Goal: Task Accomplishment & Management: Use online tool/utility

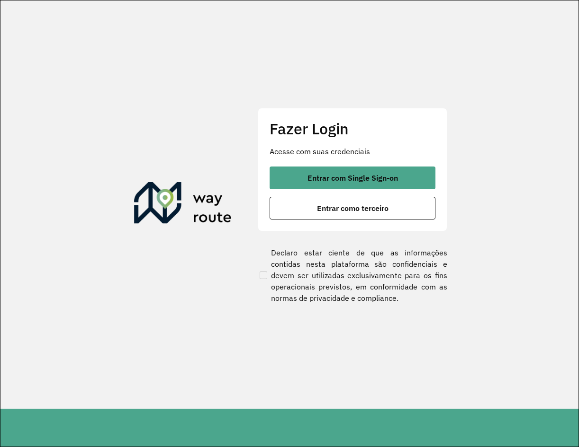
click at [521, 160] on section "Fazer Login Acesse com suas credenciais Entrar com Single Sign-on Entrar como t…" at bounding box center [289, 204] width 578 height 409
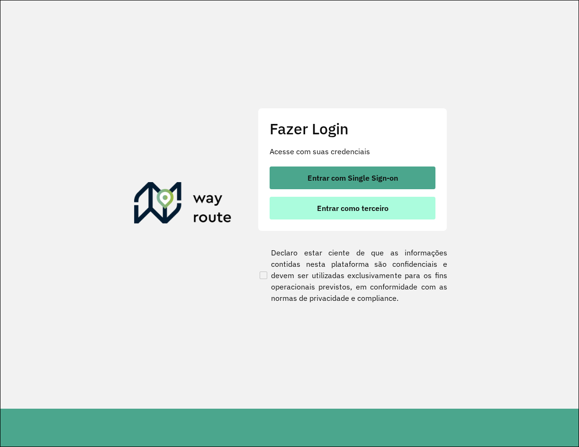
click at [368, 212] on span "Entrar como terceiro" at bounding box center [353, 209] width 72 height 8
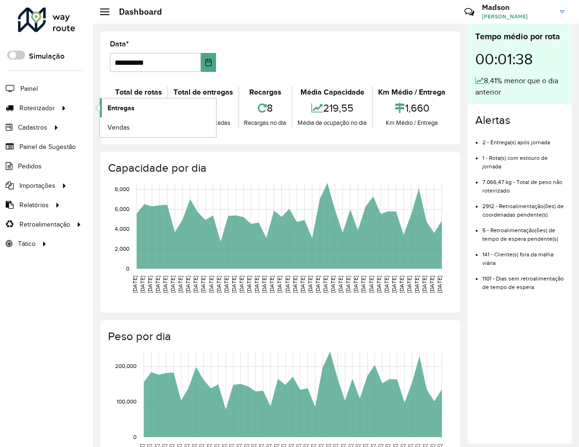
click at [122, 107] on span "Entregas" at bounding box center [120, 108] width 27 height 10
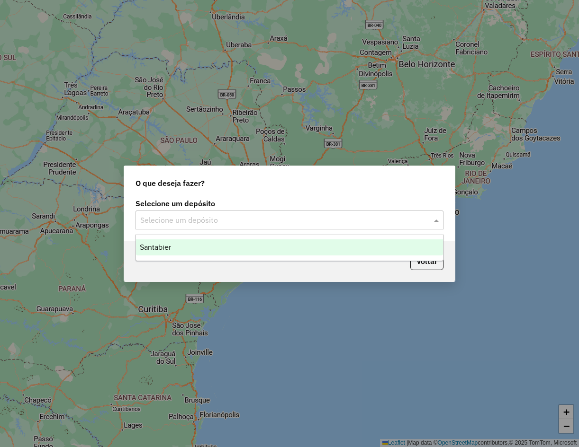
click at [169, 221] on input "text" at bounding box center [279, 220] width 279 height 11
click at [183, 250] on div "Santabier" at bounding box center [289, 248] width 307 height 16
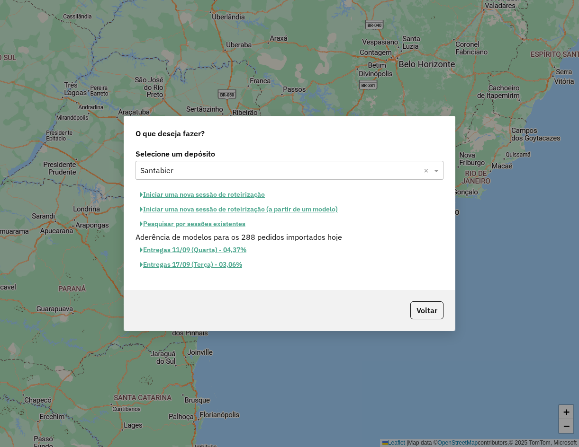
click at [191, 223] on button "Pesquisar por sessões existentes" at bounding box center [192, 224] width 114 height 15
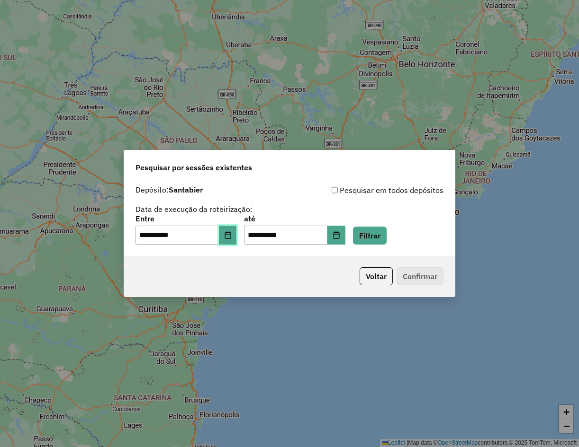
click at [231, 236] on icon "Choose Date" at bounding box center [227, 236] width 6 height 8
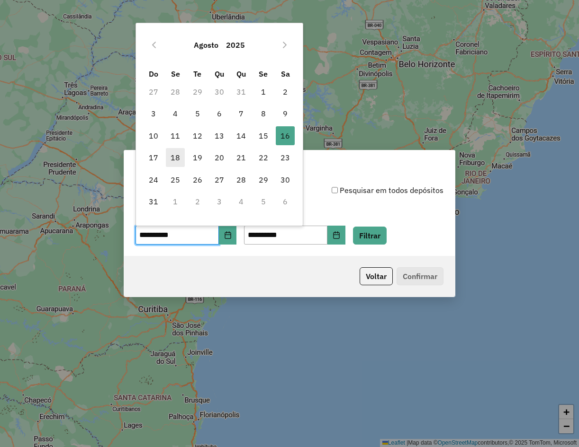
click at [170, 161] on span "18" at bounding box center [175, 157] width 19 height 19
type input "**********"
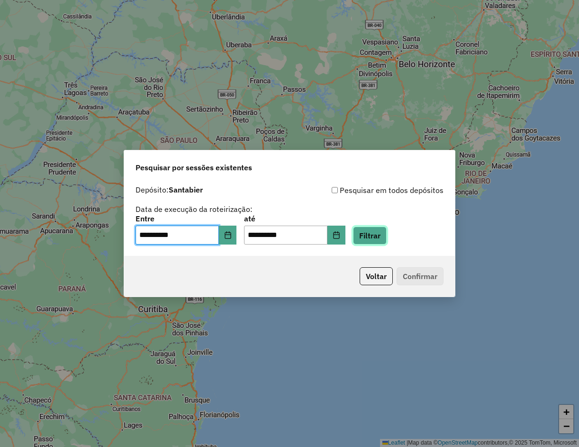
click at [386, 236] on button "Filtrar" at bounding box center [370, 236] width 34 height 18
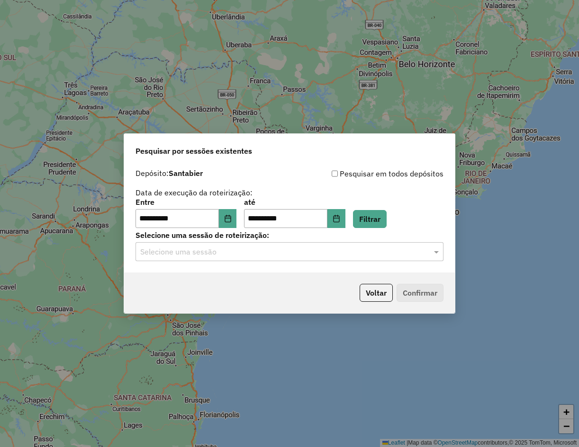
click at [293, 261] on hb-app "**********" at bounding box center [289, 223] width 579 height 447
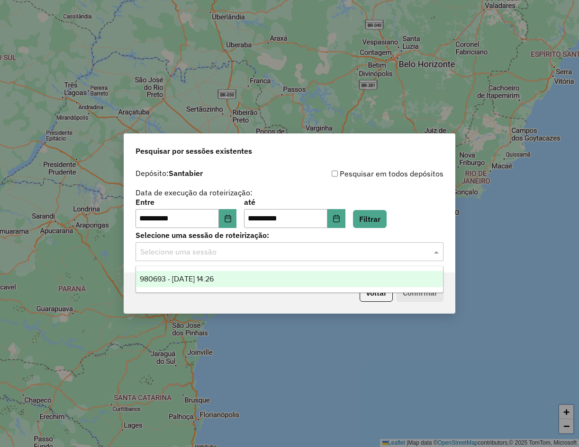
click at [311, 255] on input "text" at bounding box center [279, 252] width 279 height 11
click at [316, 272] on div "980693 - 18/08/2025 14:26" at bounding box center [289, 279] width 307 height 16
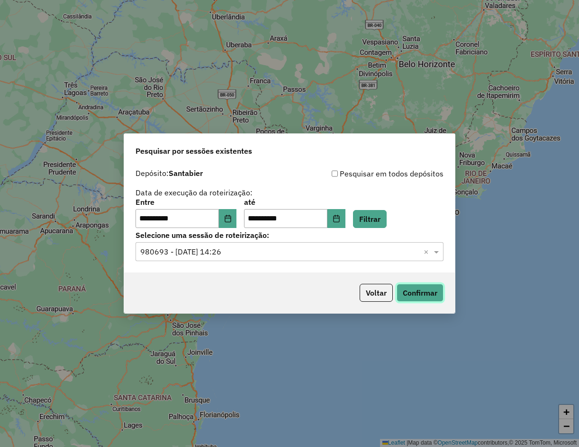
click at [420, 295] on button "Confirmar" at bounding box center [419, 293] width 47 height 18
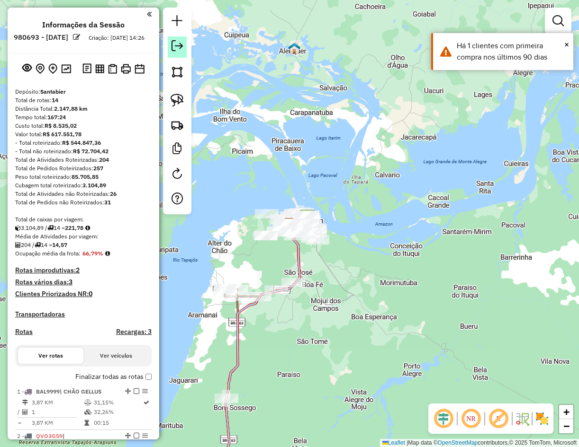
click at [182, 49] on em at bounding box center [176, 45] width 11 height 11
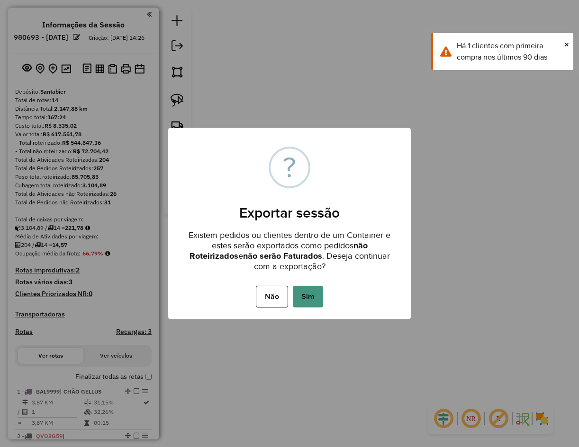
click at [310, 294] on button "Sim" at bounding box center [308, 297] width 30 height 22
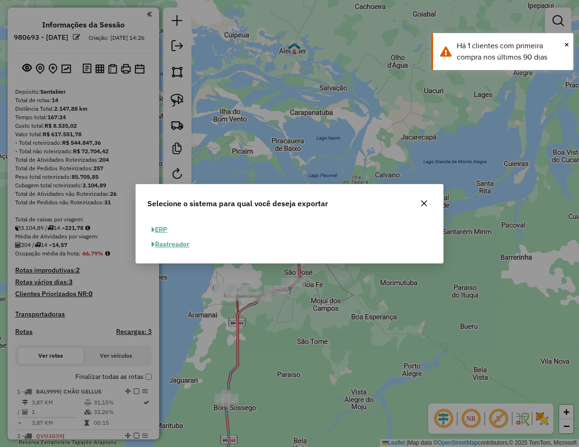
click at [165, 228] on button "ERP" at bounding box center [159, 230] width 24 height 15
select select "**"
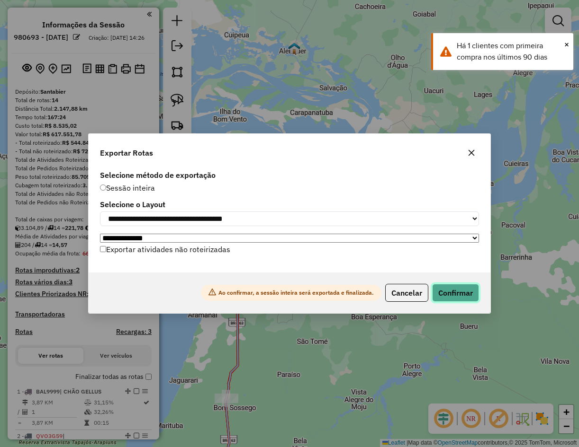
click at [449, 295] on button "Confirmar" at bounding box center [455, 293] width 47 height 18
